Goal: Task Accomplishment & Management: Manage account settings

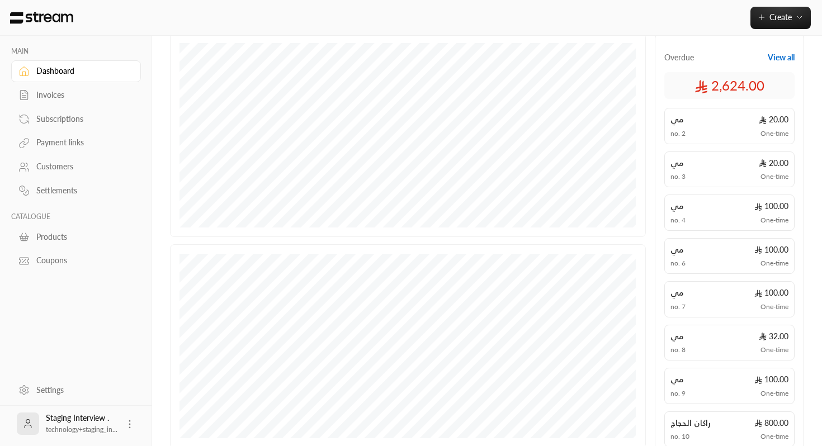
scroll to position [142, 0]
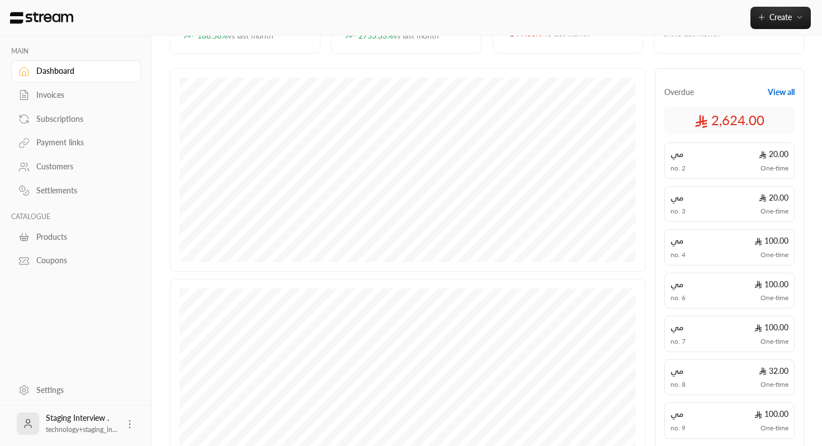
click at [781, 89] on button "View all" at bounding box center [781, 92] width 27 height 11
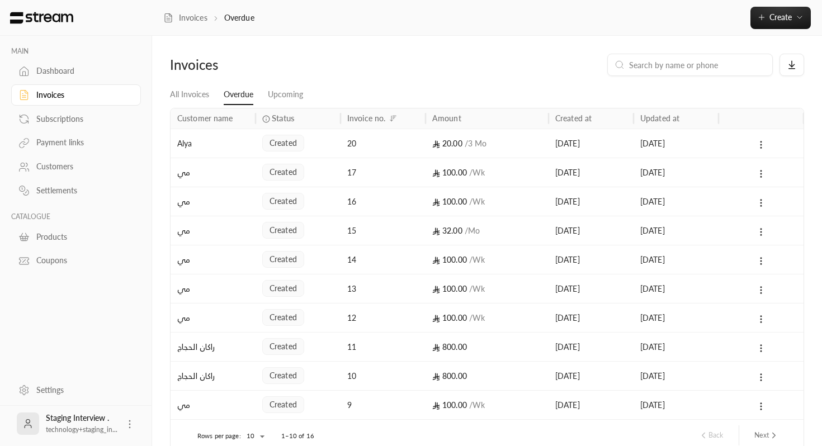
click at [720, 143] on div at bounding box center [761, 143] width 85 height 29
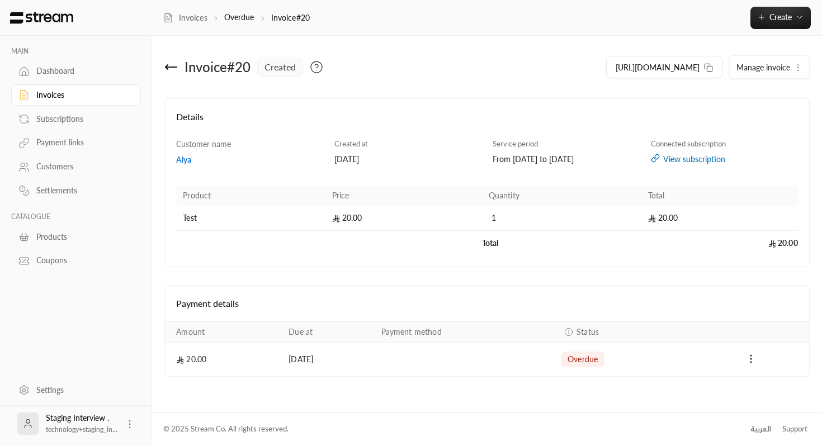
click at [756, 359] on button "Payments" at bounding box center [751, 359] width 13 height 13
click at [744, 362] on div at bounding box center [411, 223] width 822 height 446
click at [707, 158] on div "View subscription" at bounding box center [724, 159] width 147 height 11
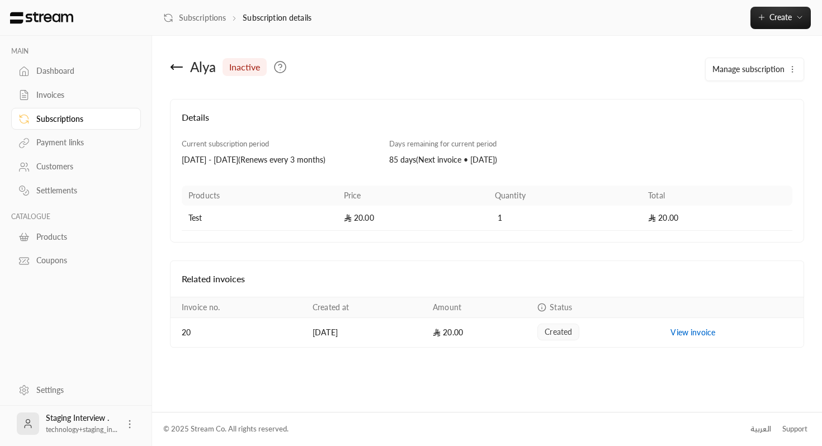
click at [170, 70] on div "Alya inactive" at bounding box center [379, 67] width 430 height 27
click at [176, 64] on icon at bounding box center [176, 66] width 13 height 13
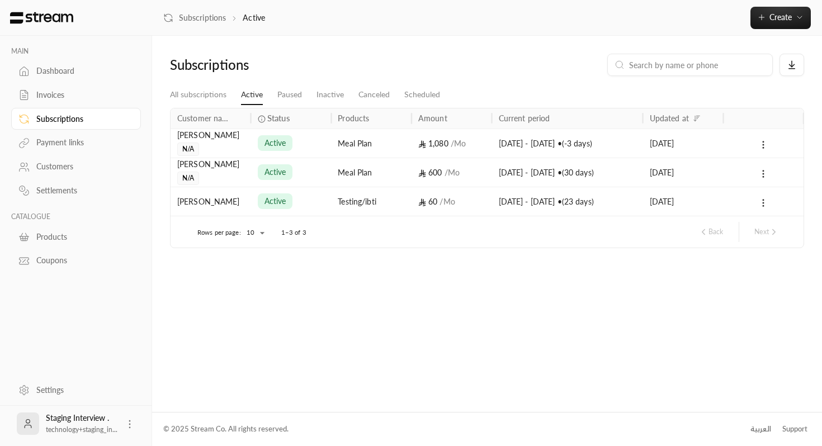
click at [73, 72] on div "Dashboard" at bounding box center [81, 70] width 91 height 11
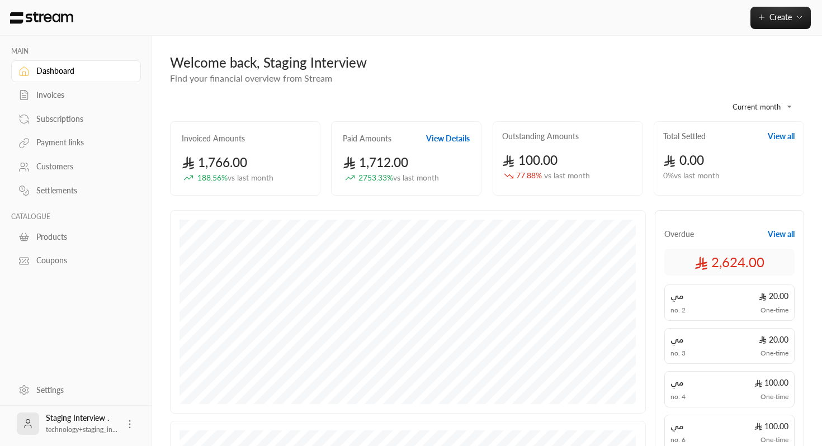
click at [776, 237] on button "View all" at bounding box center [781, 234] width 27 height 11
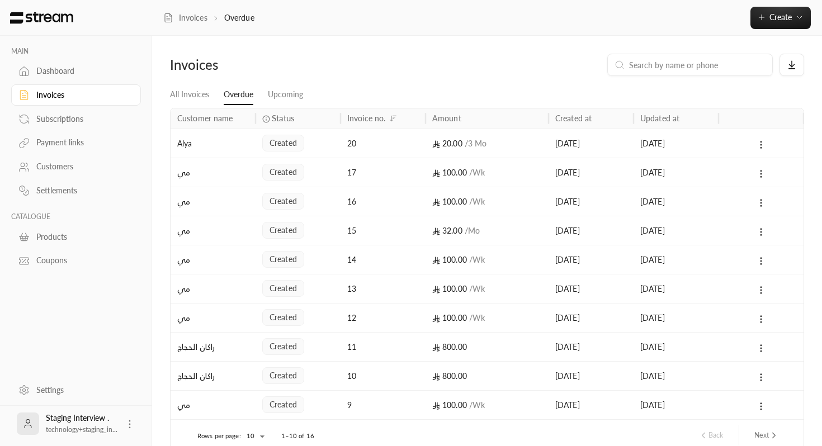
click at [626, 148] on div "[DATE]" at bounding box center [592, 143] width 72 height 29
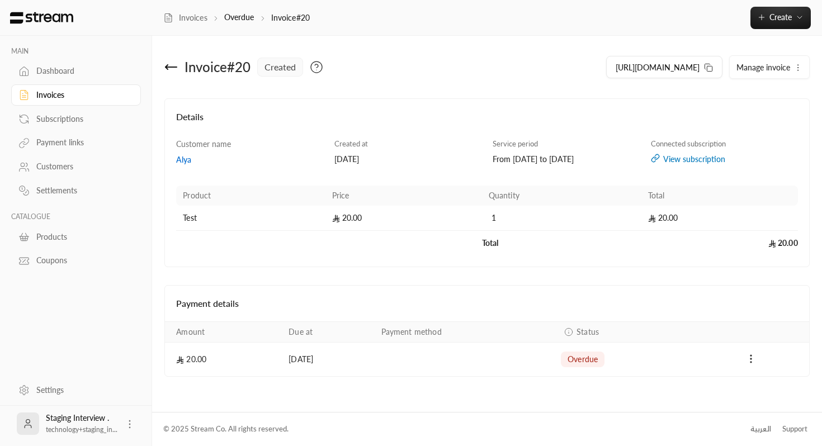
click at [783, 78] on button "Manage invoice" at bounding box center [769, 67] width 79 height 22
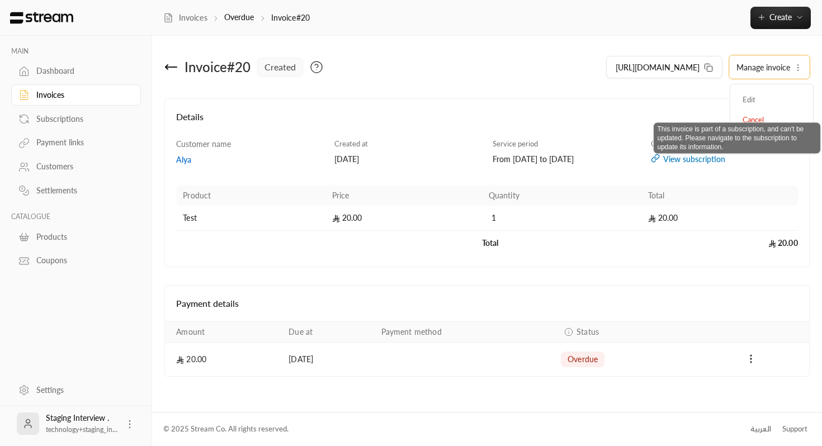
click at [745, 97] on span "Edit" at bounding box center [771, 100] width 69 height 20
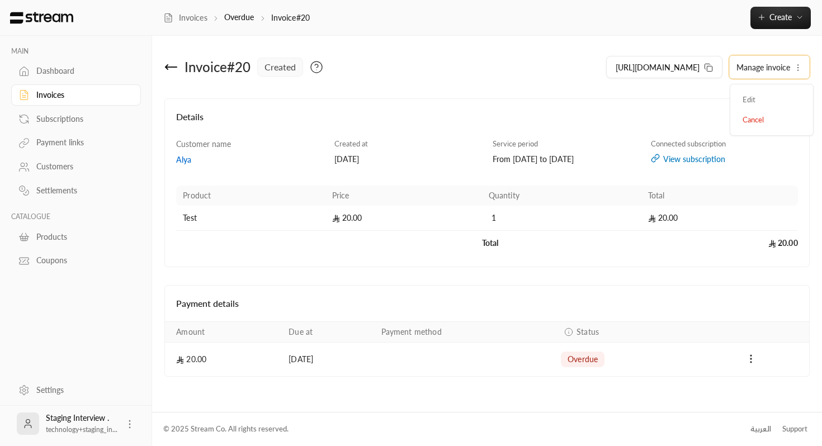
click at [64, 119] on div "Subscriptions" at bounding box center [81, 119] width 91 height 11
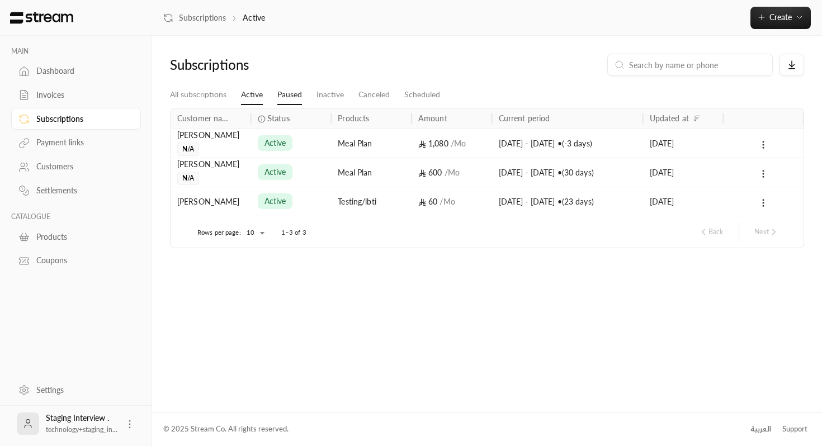
click at [297, 96] on link "Paused" at bounding box center [290, 95] width 25 height 20
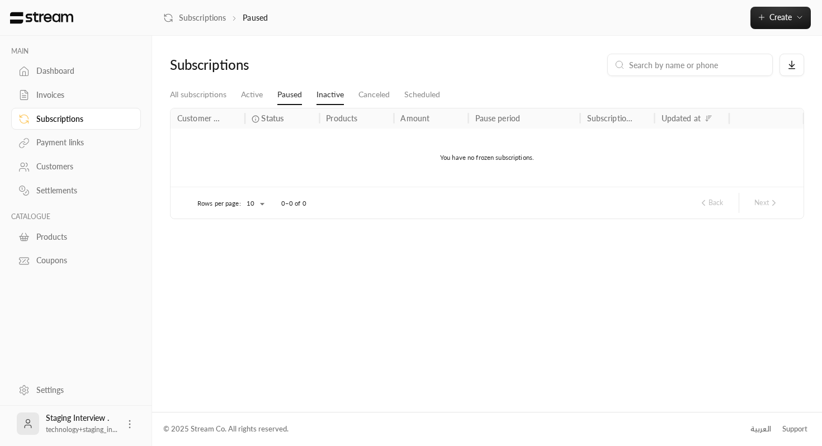
click at [340, 96] on link "Inactive" at bounding box center [330, 95] width 27 height 20
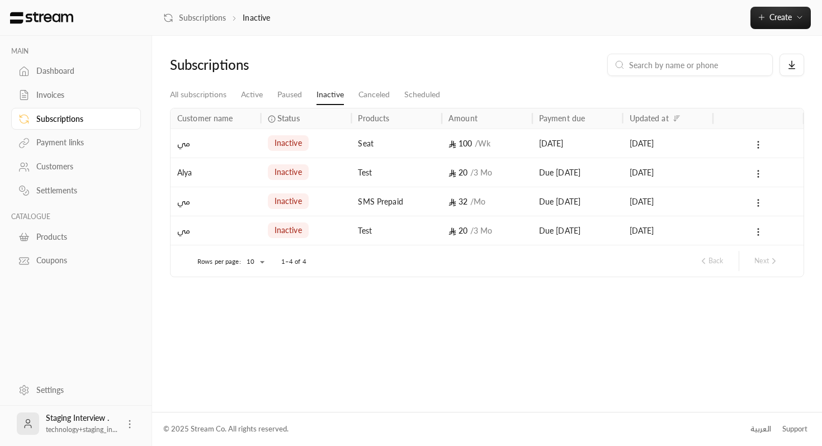
click at [771, 143] on div at bounding box center [758, 143] width 77 height 29
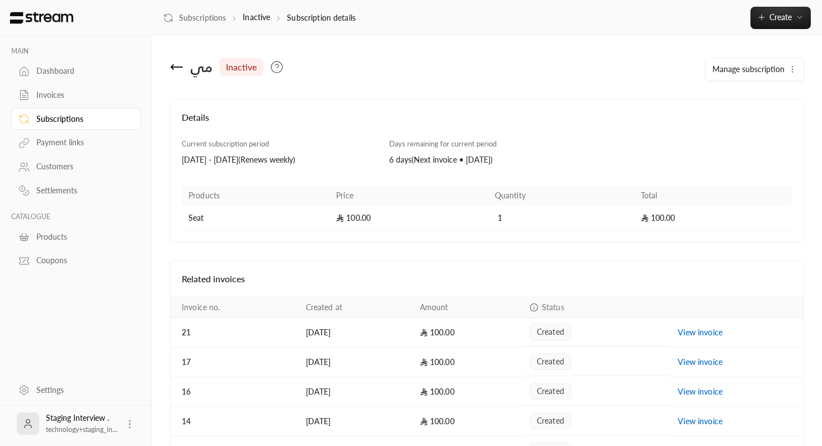
click at [795, 74] on button "Manage subscription" at bounding box center [755, 69] width 98 height 22
click at [97, 68] on div "Dashboard" at bounding box center [81, 70] width 91 height 11
